Goal: Transaction & Acquisition: Purchase product/service

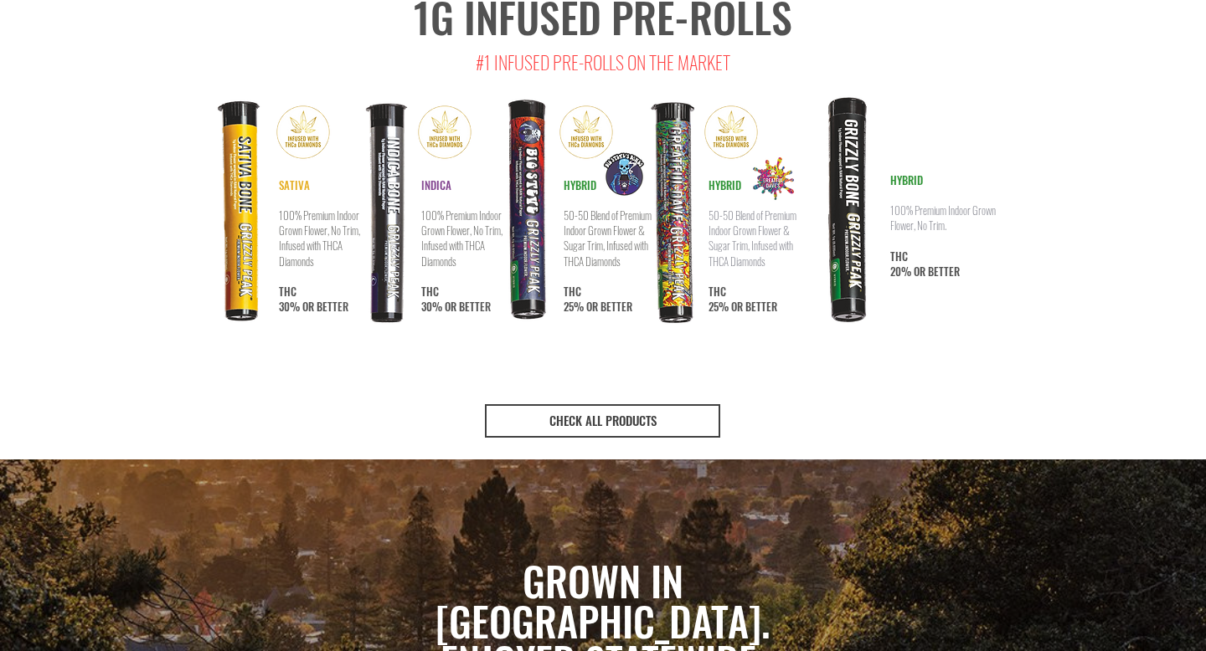
scroll to position [3090, 0]
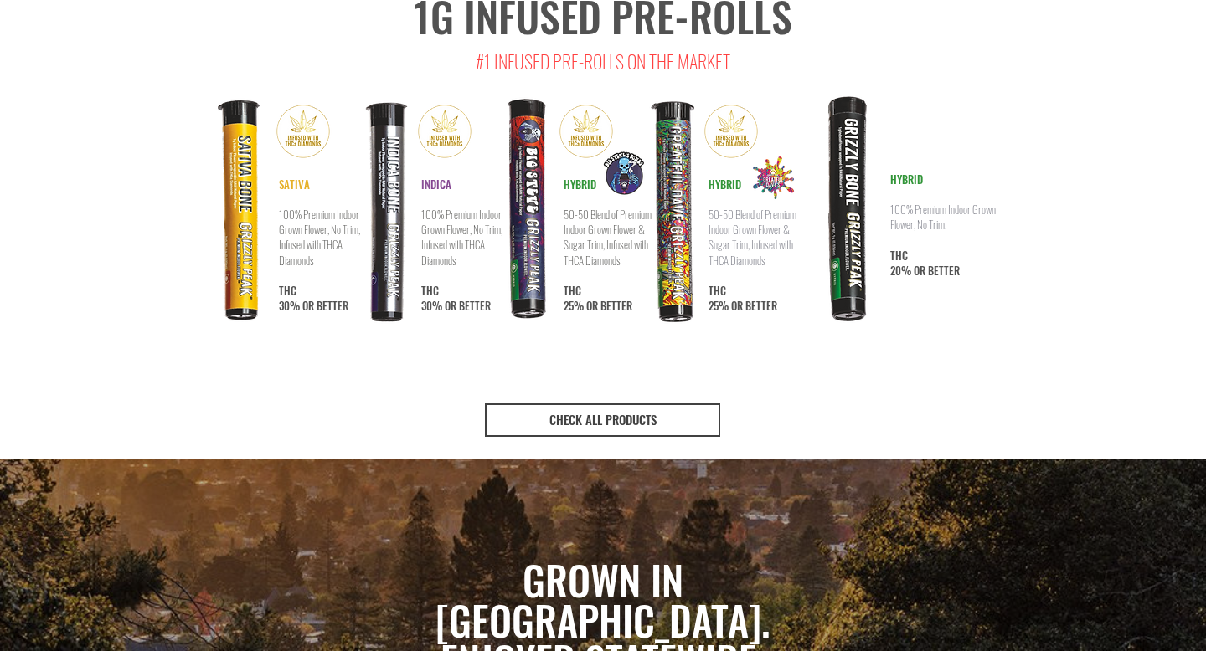
click at [533, 175] on img at bounding box center [526, 210] width 103 height 238
click at [570, 156] on img at bounding box center [526, 210] width 103 height 238
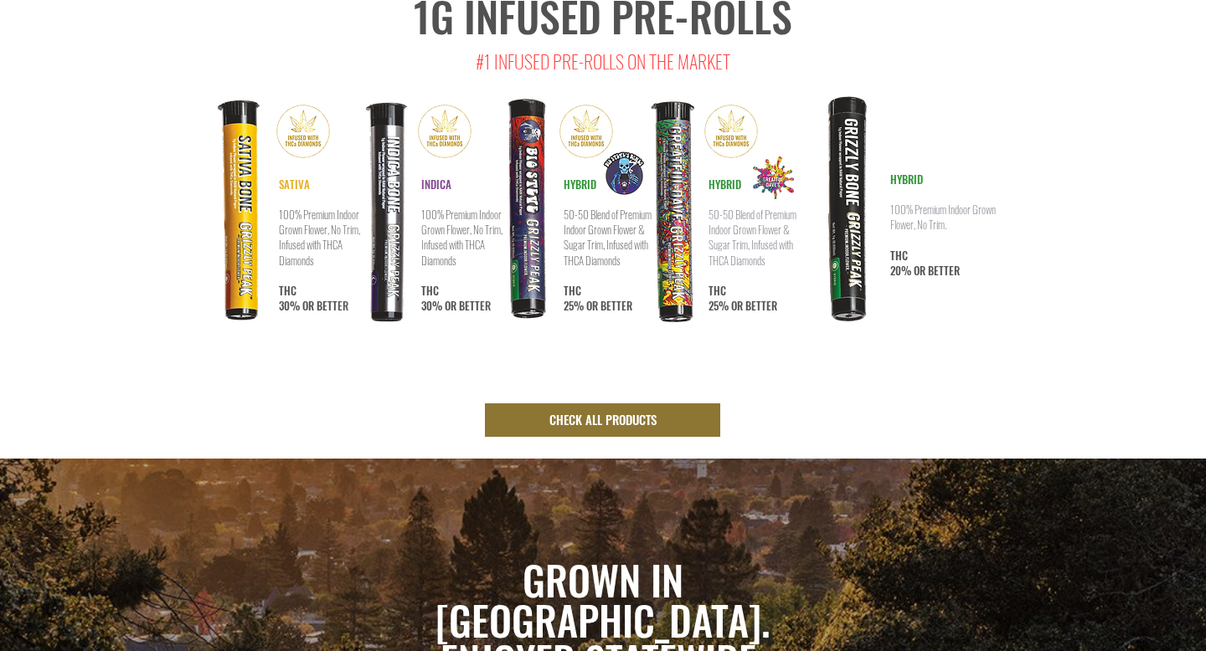
click at [600, 411] on span "CHECK ALL PRODUCTS" at bounding box center [602, 420] width 107 height 18
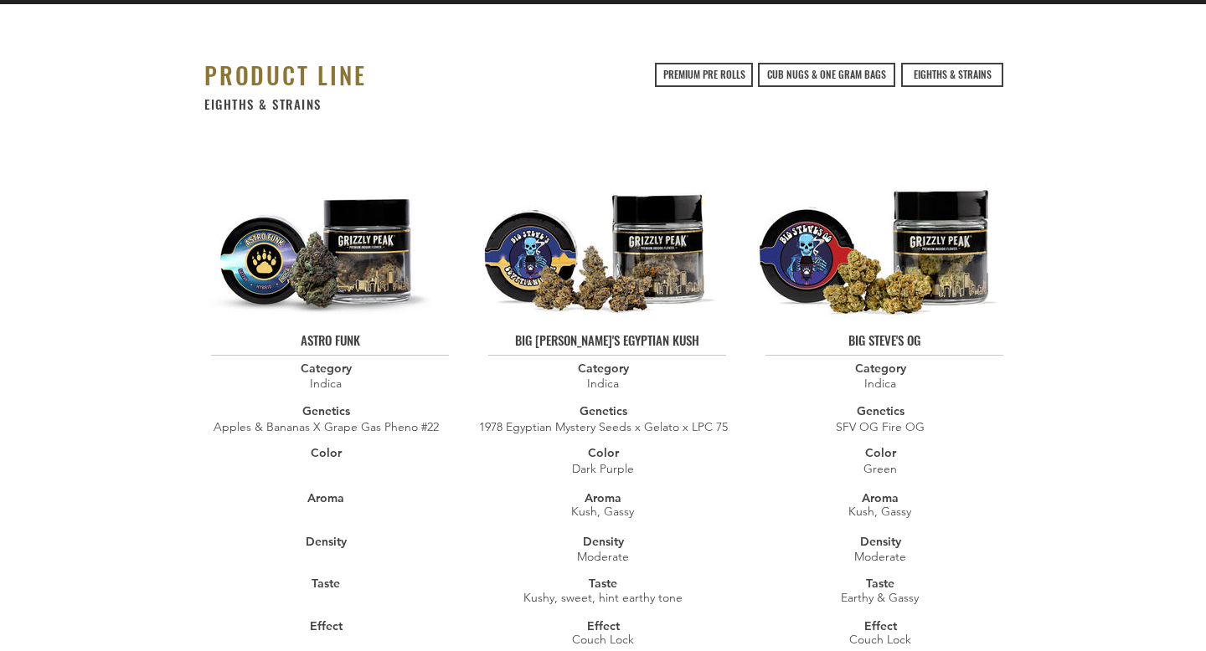
scroll to position [122, 0]
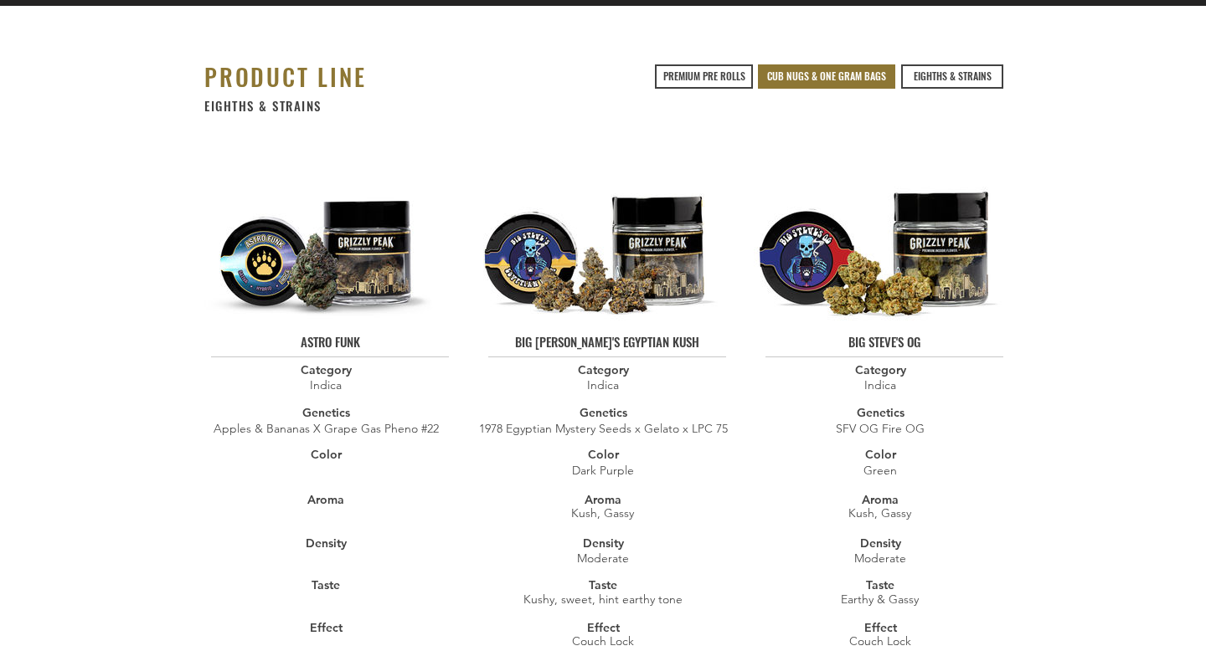
click at [788, 80] on span "CUB NUGS & ONE GRAM BAGS" at bounding box center [826, 76] width 119 height 14
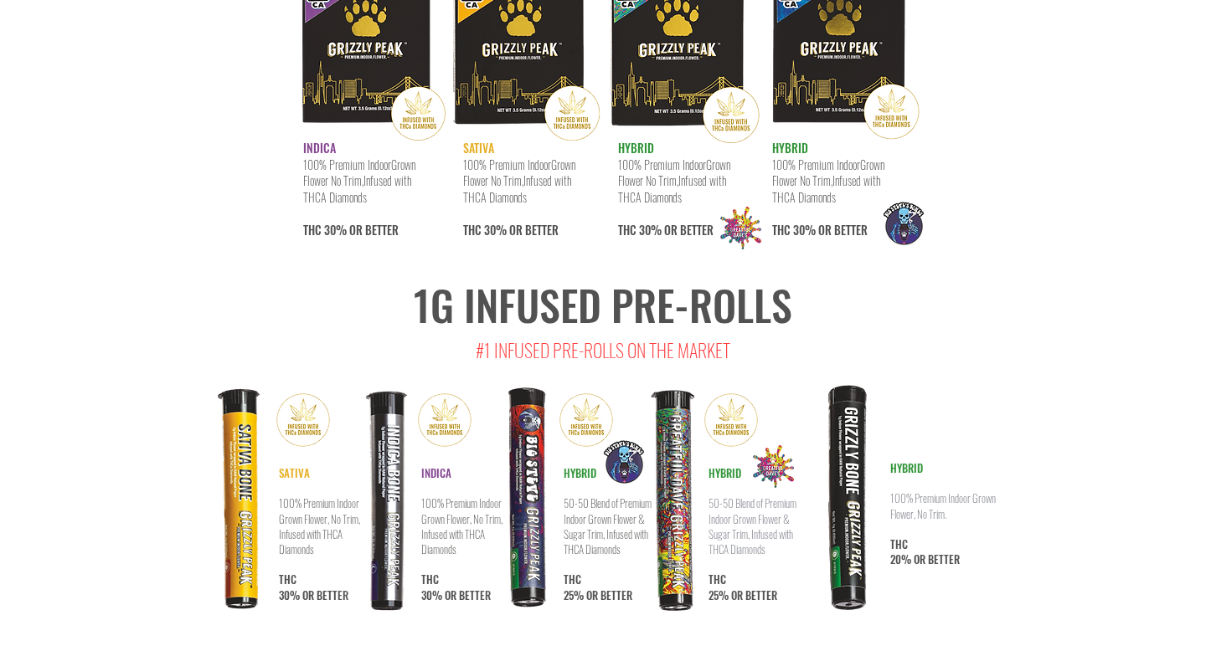
scroll to position [8740, 0]
